Goal: Information Seeking & Learning: Understand process/instructions

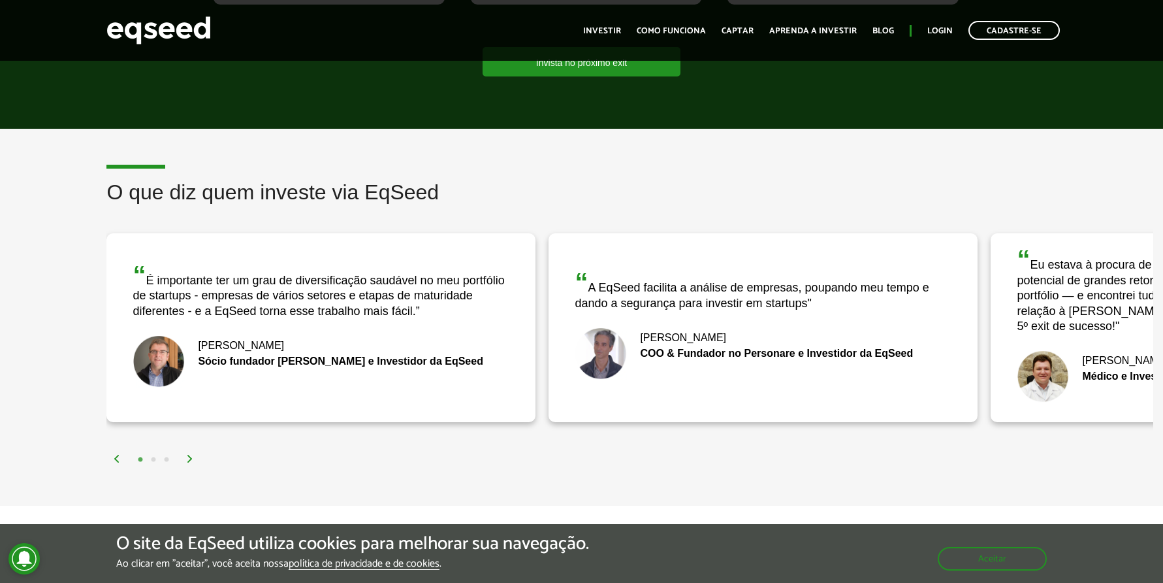
scroll to position [1528, 0]
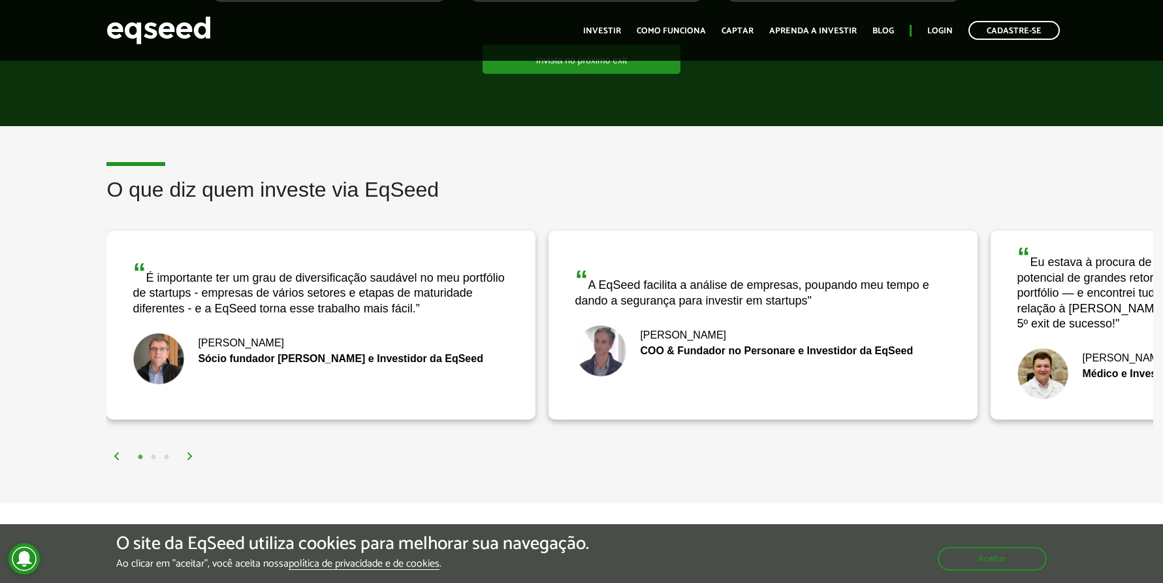
click at [187, 455] on img at bounding box center [190, 456] width 8 height 8
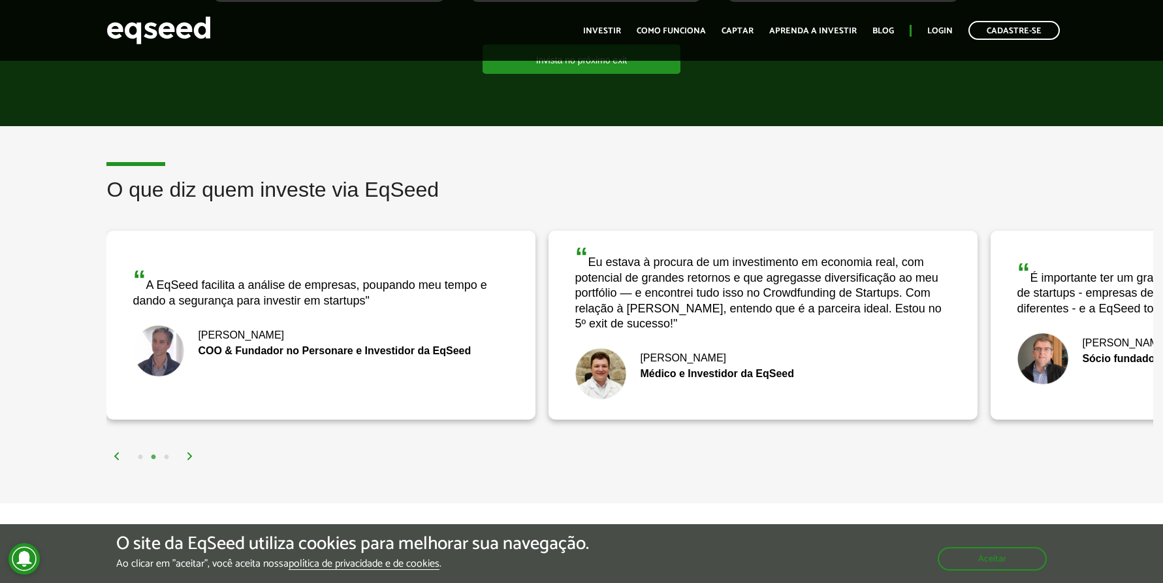
click at [187, 455] on img at bounding box center [190, 456] width 8 height 8
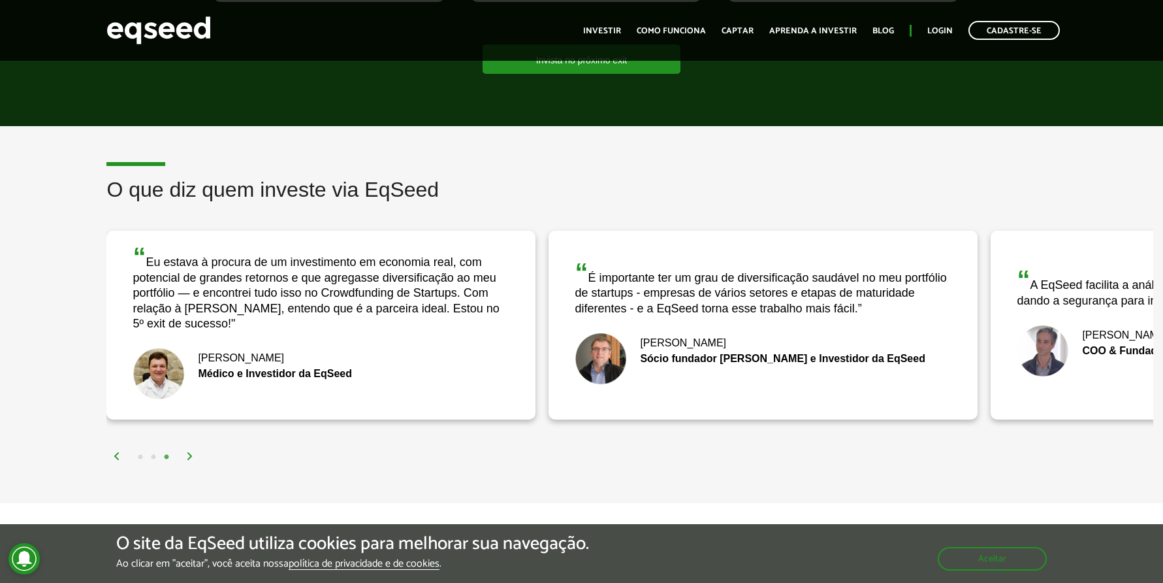
click at [187, 455] on img at bounding box center [190, 456] width 8 height 8
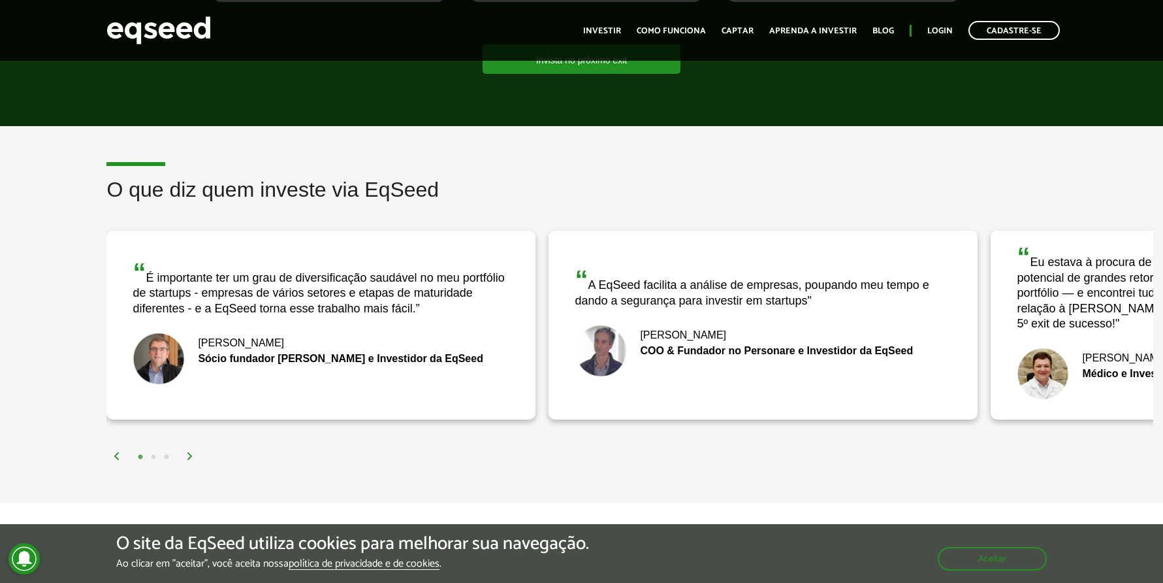
click at [119, 455] on img at bounding box center [117, 456] width 8 height 8
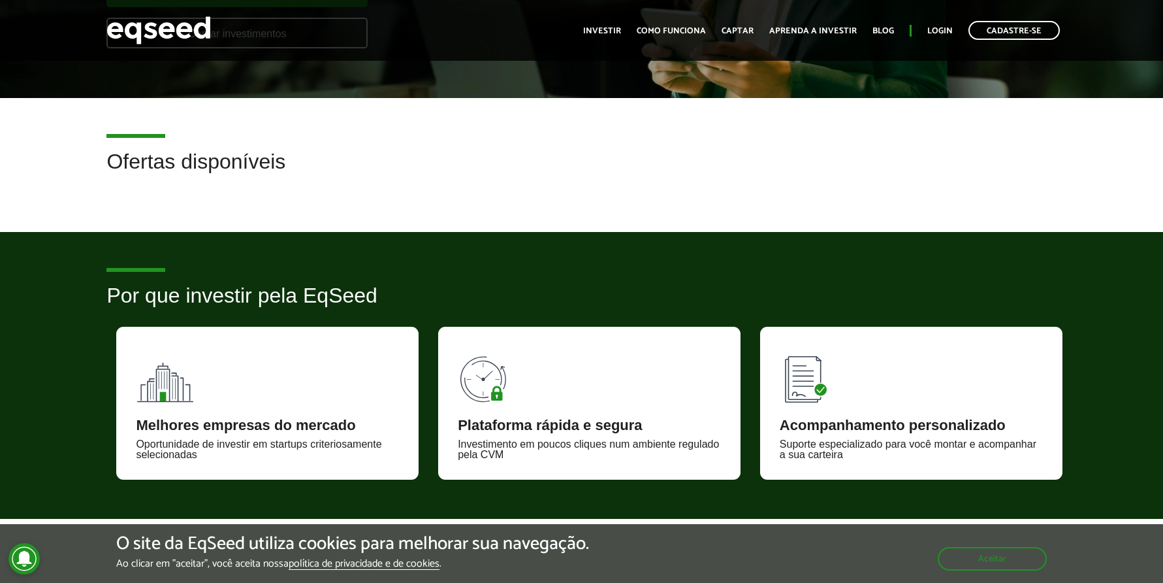
scroll to position [233, 0]
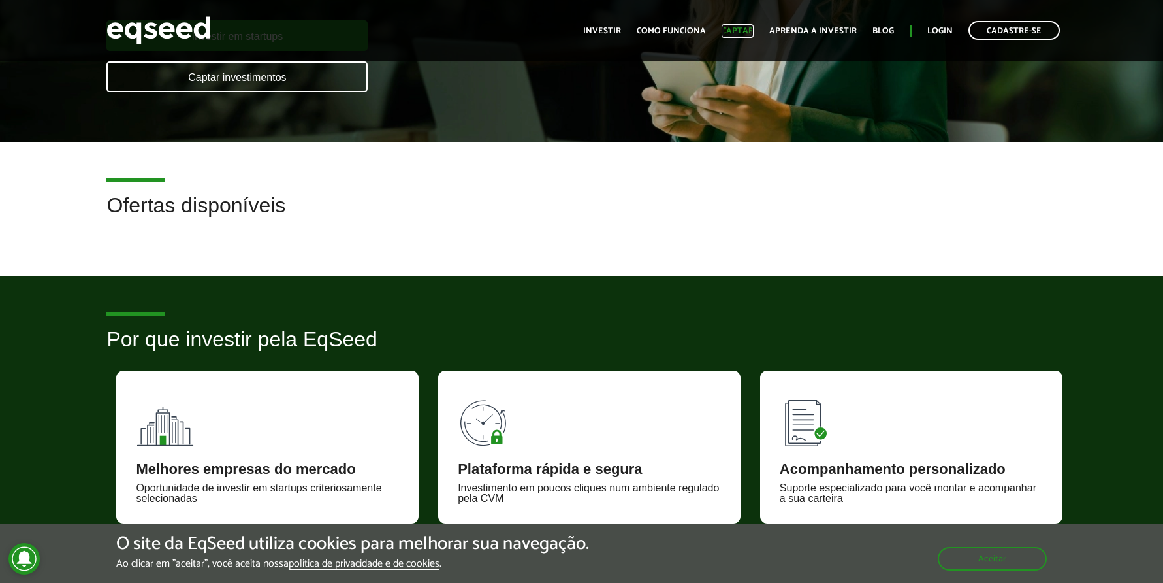
click at [741, 27] on link "Captar" at bounding box center [738, 31] width 32 height 8
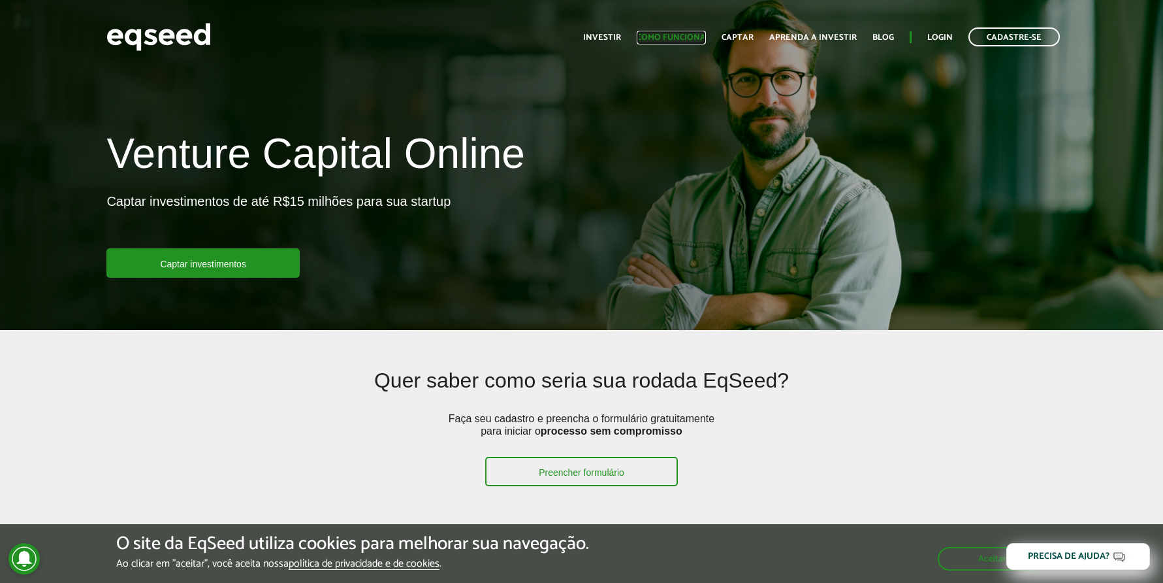
click at [692, 37] on link "Como funciona" at bounding box center [671, 37] width 69 height 8
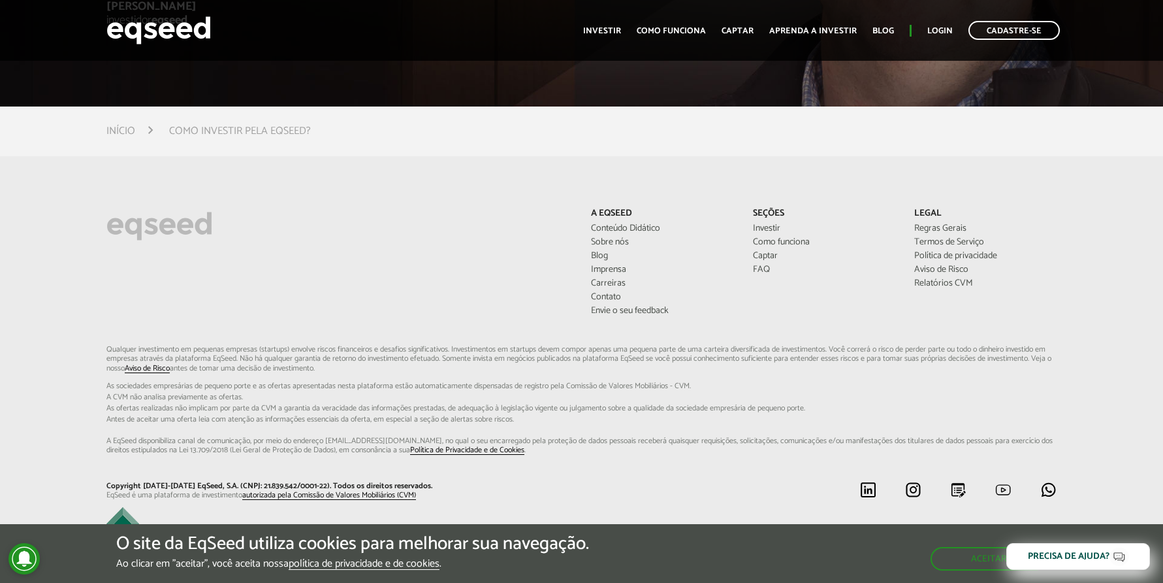
scroll to position [3515, 0]
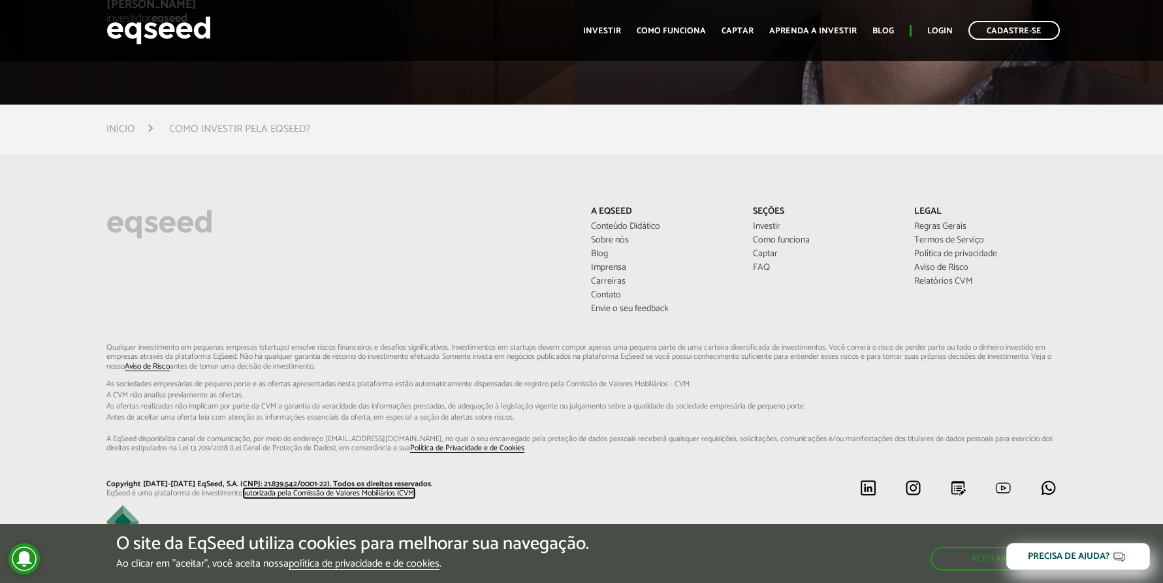
click at [313, 492] on link "autorizada pela Comissão de Valores Mobiliários (CVM)" at bounding box center [329, 493] width 174 height 8
click at [278, 387] on span "As sociedades empresárias de pequeno porte e as ofertas apresentadas nesta pla…" at bounding box center [581, 384] width 950 height 8
drag, startPoint x: 310, startPoint y: 483, endPoint x: 252, endPoint y: 483, distance: 58.1
click at [246, 483] on p "Copyright [DATE]-[DATE] EqSeed, S.A. (CNPJ: 21.839.542/0001-22). Todos os direi…" at bounding box center [338, 483] width 465 height 9
copy p "21.839.542/0001-22"
